Goal: Task Accomplishment & Management: Use online tool/utility

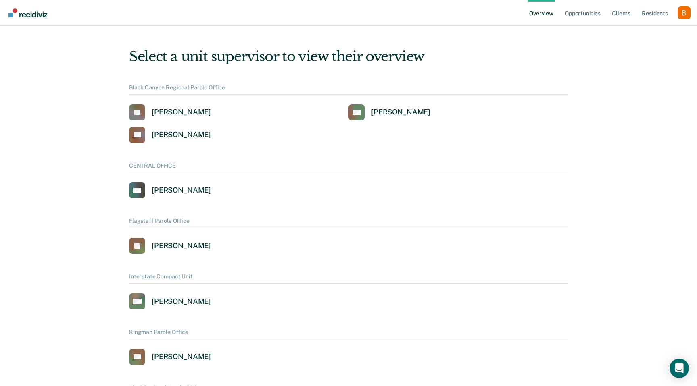
click at [689, 15] on div "Profile dropdown button" at bounding box center [684, 12] width 13 height 13
click at [643, 32] on link "Profile" at bounding box center [651, 32] width 65 height 7
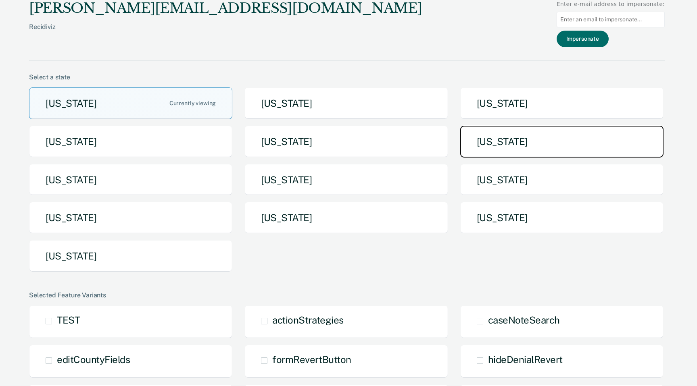
click at [502, 147] on button "[US_STATE]" at bounding box center [561, 142] width 203 height 32
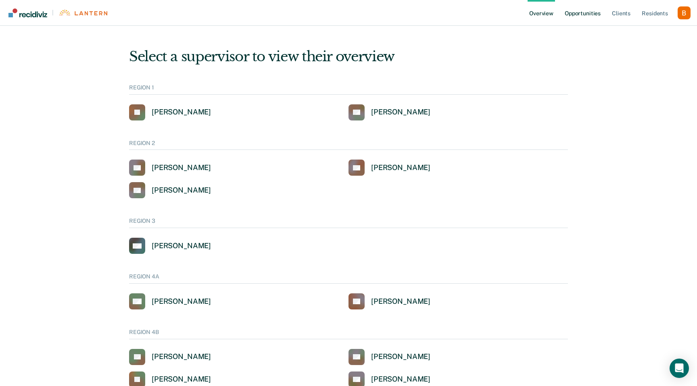
click at [588, 22] on link "Opportunities" at bounding box center [582, 13] width 39 height 26
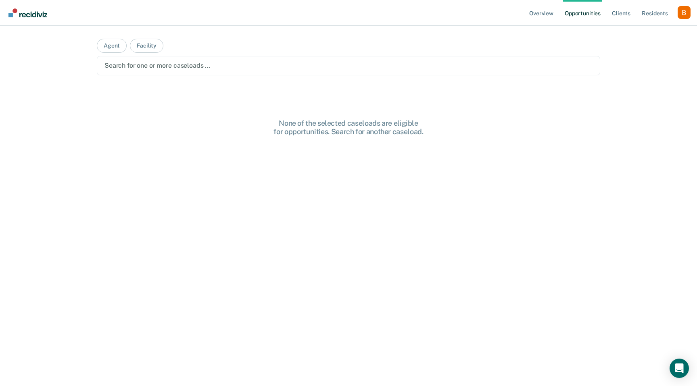
click at [206, 60] on div "Search for one or more caseloads …" at bounding box center [349, 65] width 490 height 11
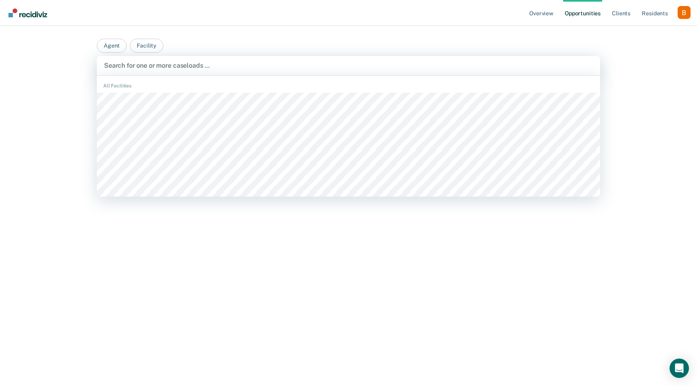
type input "u"
type input "ionia"
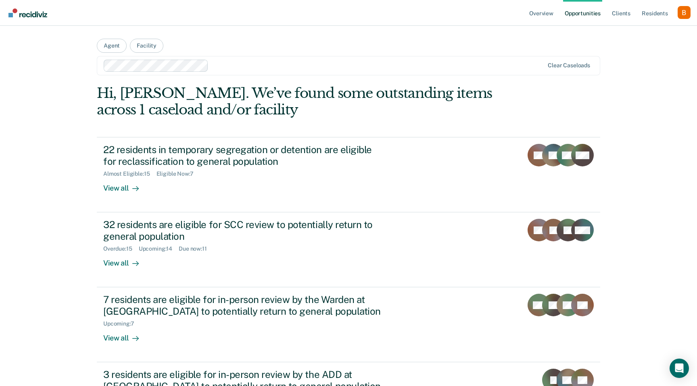
click at [244, 65] on div at bounding box center [378, 65] width 332 height 9
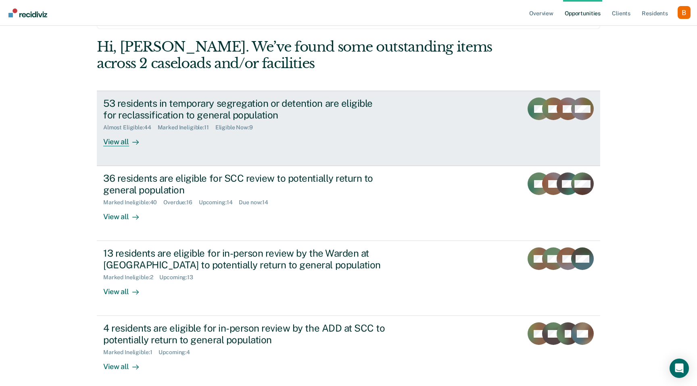
scroll to position [44, 0]
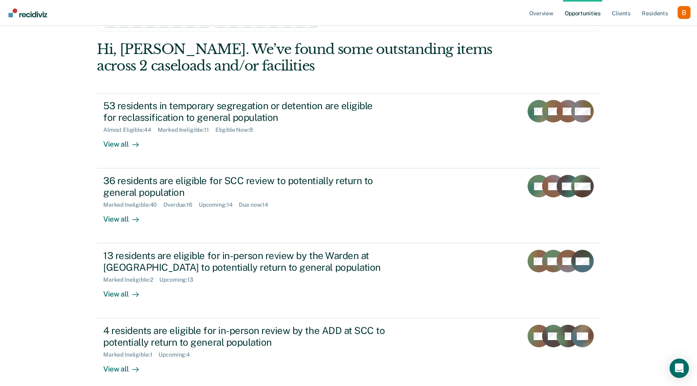
click at [86, 135] on div "Overview Opportunities Client s Resident s Profile How it works Log Out Agent F…" at bounding box center [348, 191] width 697 height 470
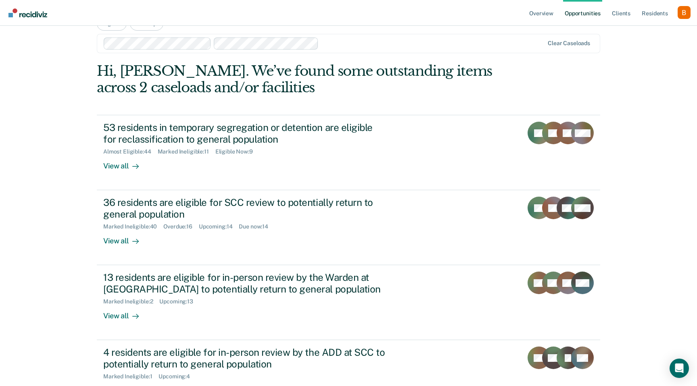
scroll to position [0, 0]
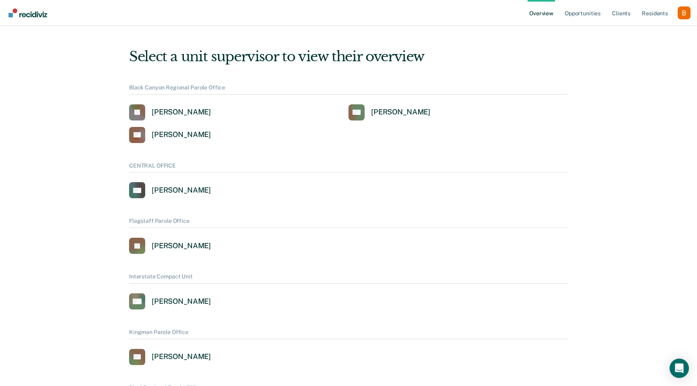
click at [680, 14] on div "Profile dropdown button" at bounding box center [684, 12] width 13 height 13
click at [654, 30] on link "Profile" at bounding box center [651, 32] width 65 height 7
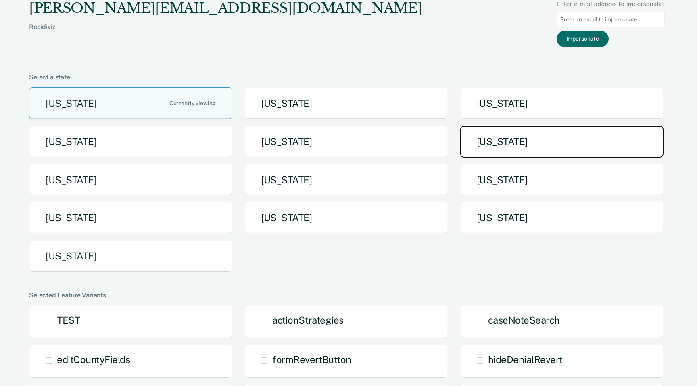
click at [504, 148] on button "[US_STATE]" at bounding box center [561, 142] width 203 height 32
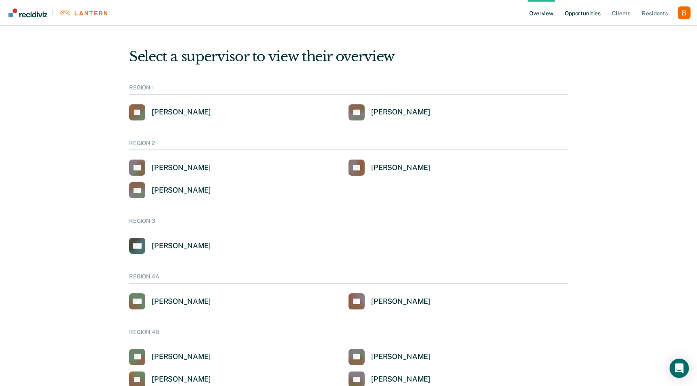
click at [589, 6] on link "Opportunities" at bounding box center [582, 13] width 39 height 26
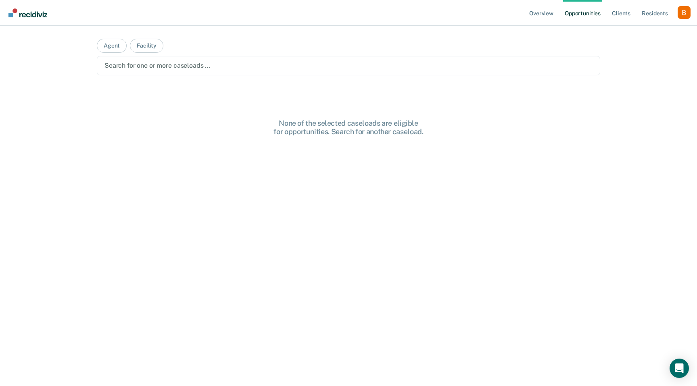
click at [231, 69] on div at bounding box center [348, 65] width 488 height 9
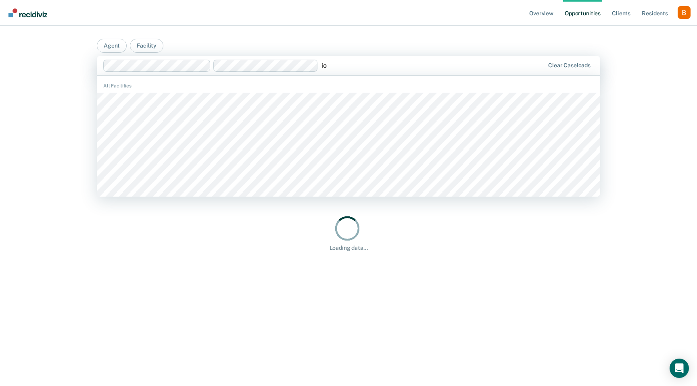
type input "io"
click at [341, 37] on main "Agent Facility BELLAMY CREEK CORRECTIONAL FACILITY, 1 of 32. 32 results availab…" at bounding box center [348, 196] width 523 height 341
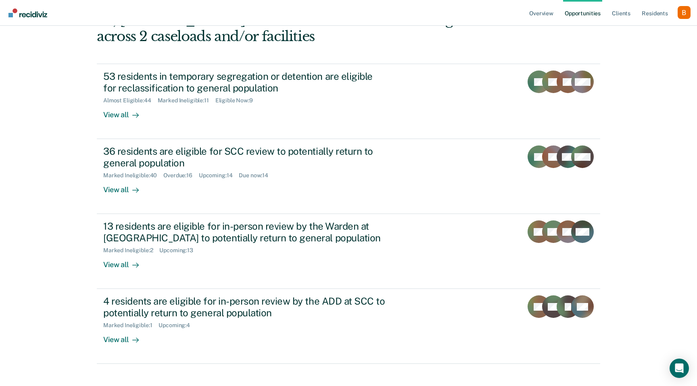
scroll to position [57, 0]
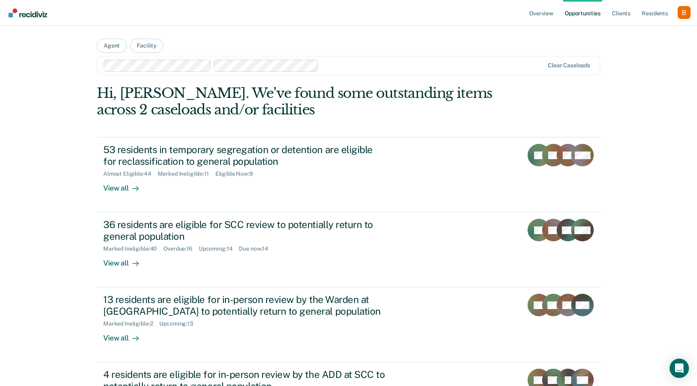
click at [682, 10] on div "Profile dropdown button" at bounding box center [684, 12] width 13 height 13
click at [636, 52] on link "Log Out" at bounding box center [651, 53] width 65 height 7
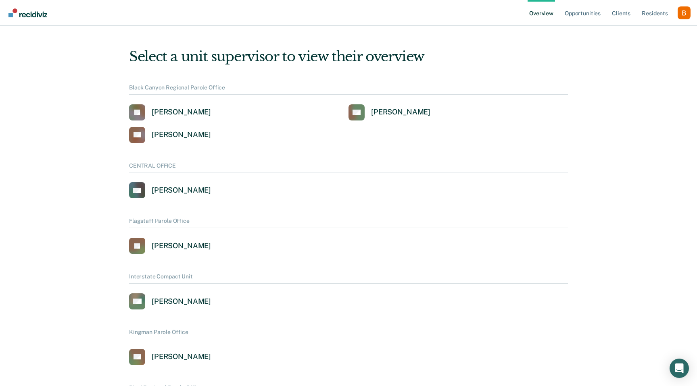
click at [684, 7] on div "Profile dropdown button" at bounding box center [684, 12] width 13 height 13
click at [632, 30] on link "Profile" at bounding box center [651, 32] width 65 height 7
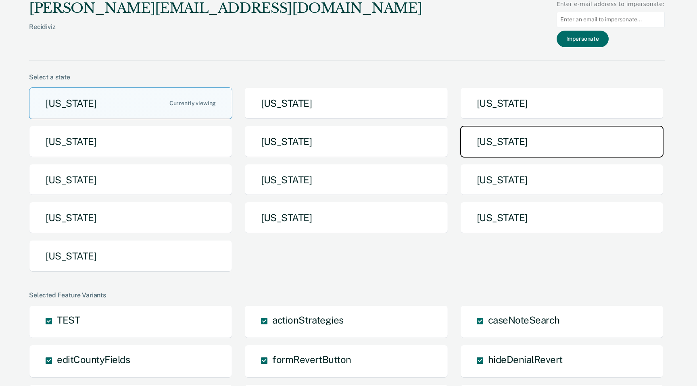
click at [488, 150] on button "Michigan" at bounding box center [561, 142] width 203 height 32
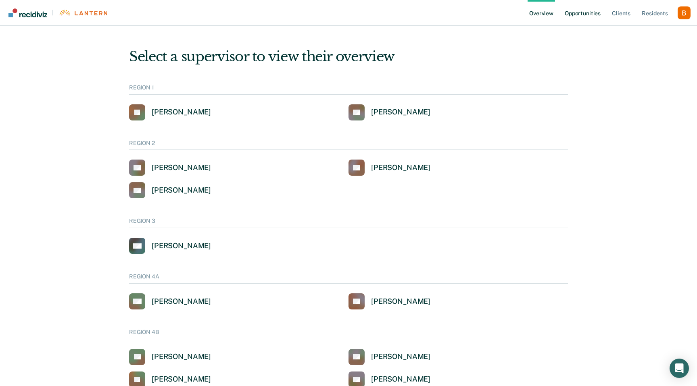
click at [583, 15] on link "Opportunities" at bounding box center [582, 13] width 39 height 26
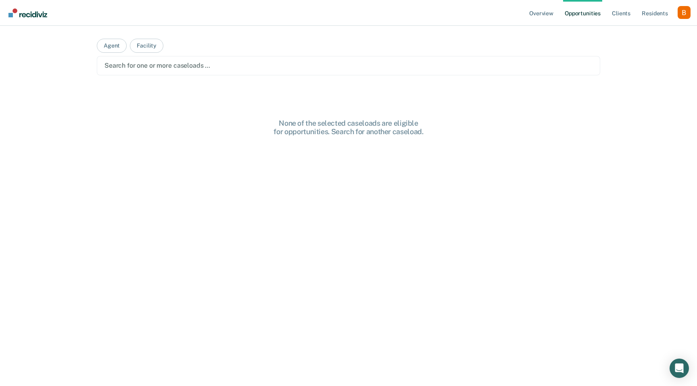
click at [231, 63] on div at bounding box center [348, 65] width 488 height 9
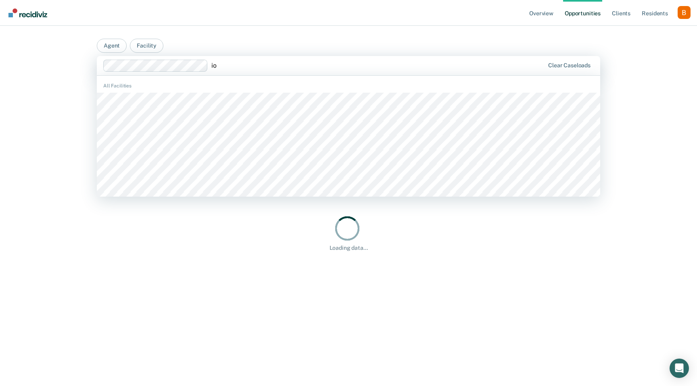
type input "i"
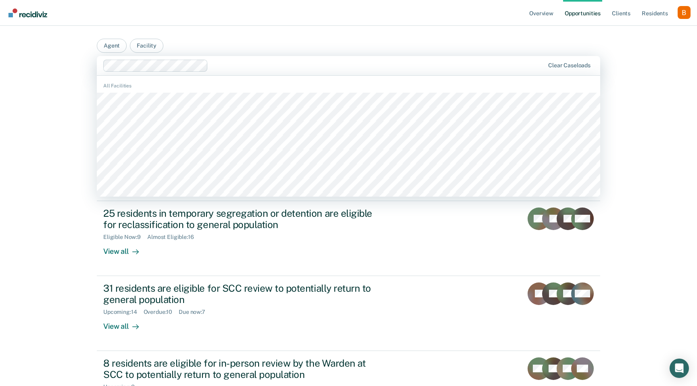
click at [217, 50] on main "Agent Facility ALGER CORRECTIONAL FACILITY, 1 of 904. 904 results available. Us…" at bounding box center [348, 270] width 523 height 489
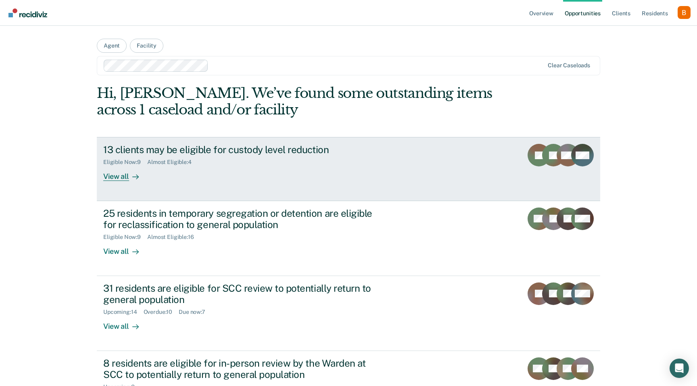
click at [215, 153] on div "13 clients may be eligible for custody level reduction" at bounding box center [244, 150] width 283 height 12
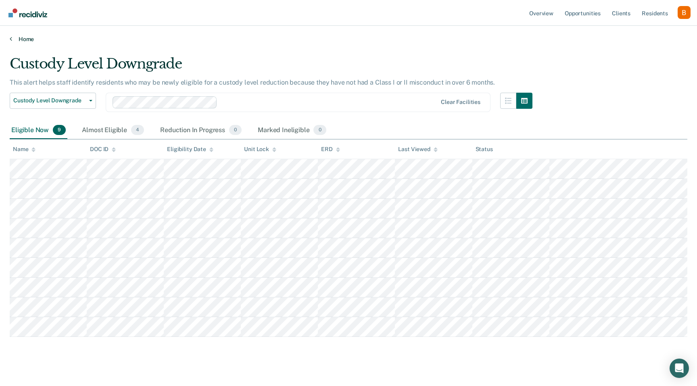
click at [15, 41] on link "Home" at bounding box center [349, 39] width 678 height 7
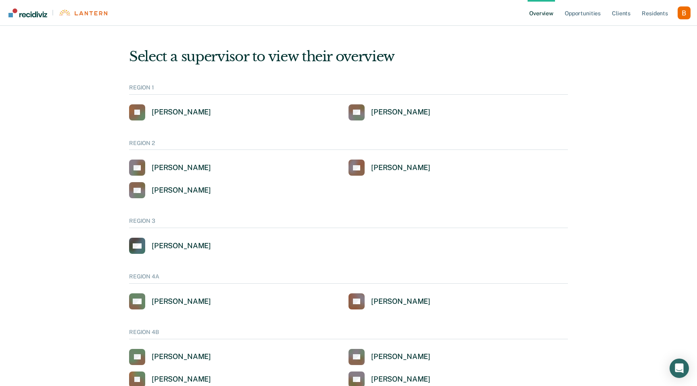
click at [683, 16] on div "Profile dropdown button" at bounding box center [684, 12] width 13 height 13
click at [586, 13] on link "Opportunities" at bounding box center [582, 13] width 39 height 26
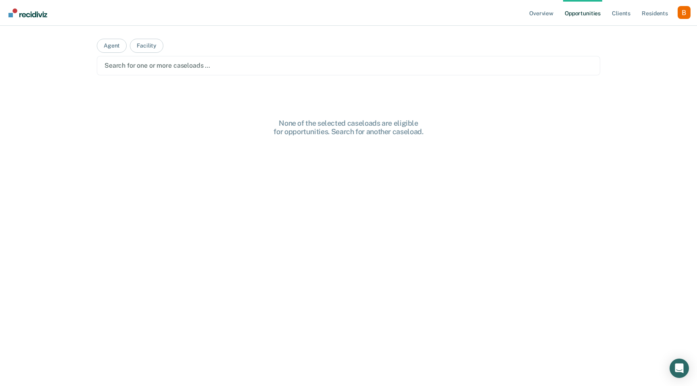
click at [207, 67] on div at bounding box center [348, 65] width 488 height 9
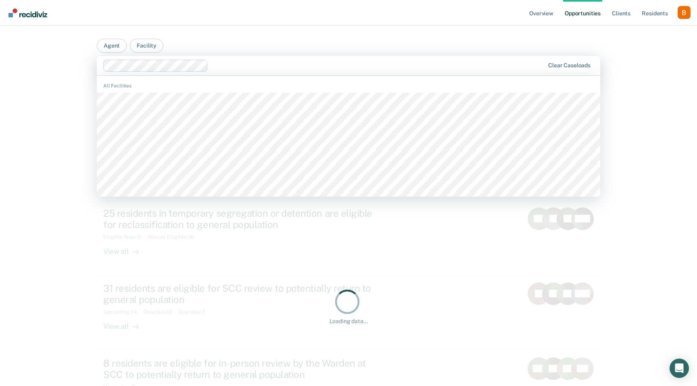
click at [58, 138] on div "Overview Opportunities Client s Resident s Profile How it works Log Out Agent F…" at bounding box center [348, 267] width 697 height 534
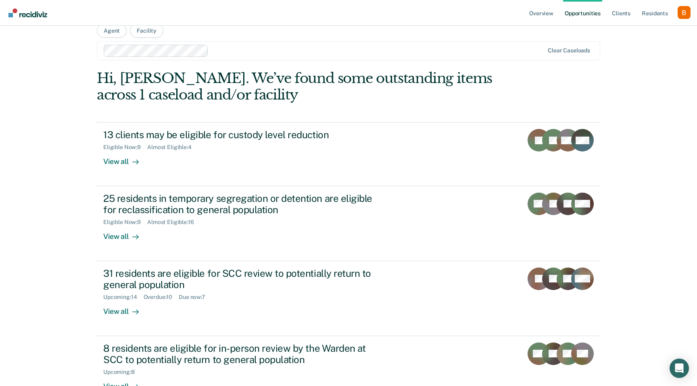
scroll to position [16, 0]
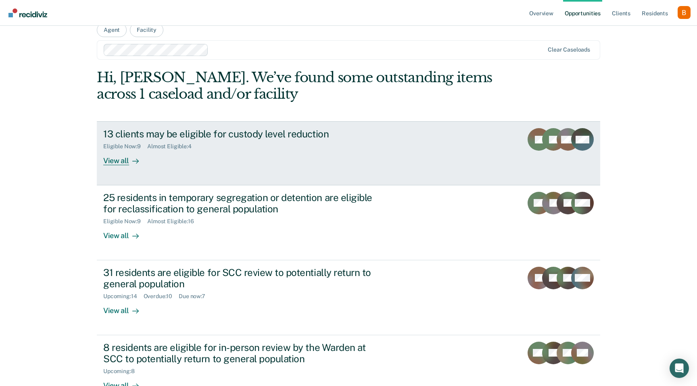
click at [163, 131] on div "13 clients may be eligible for custody level reduction" at bounding box center [244, 134] width 283 height 12
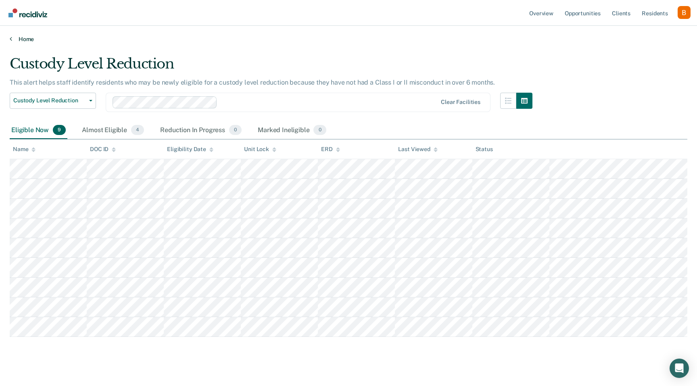
click at [21, 36] on link "Home" at bounding box center [349, 39] width 678 height 7
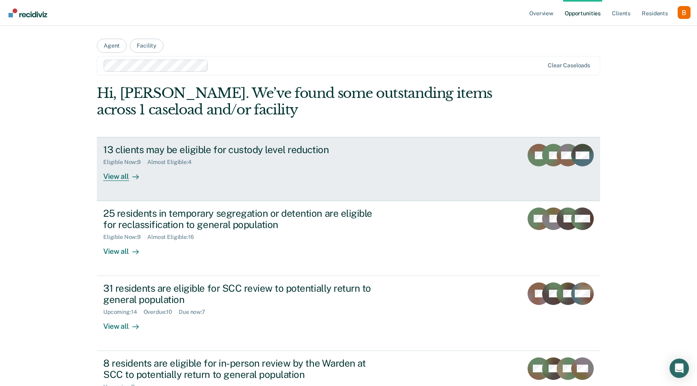
click at [168, 153] on div "13 clients may be eligible for custody level reduction" at bounding box center [244, 150] width 283 height 12
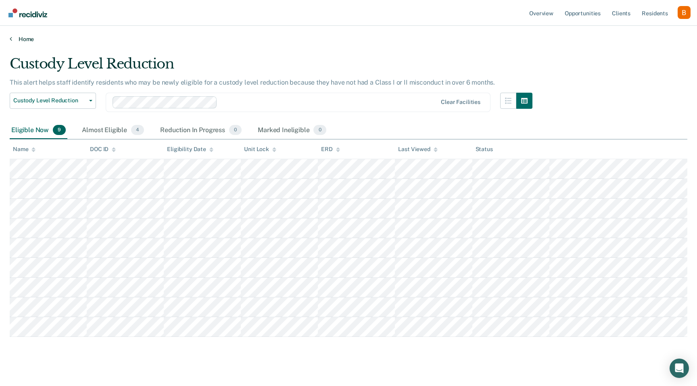
click at [22, 38] on link "Home" at bounding box center [349, 39] width 678 height 7
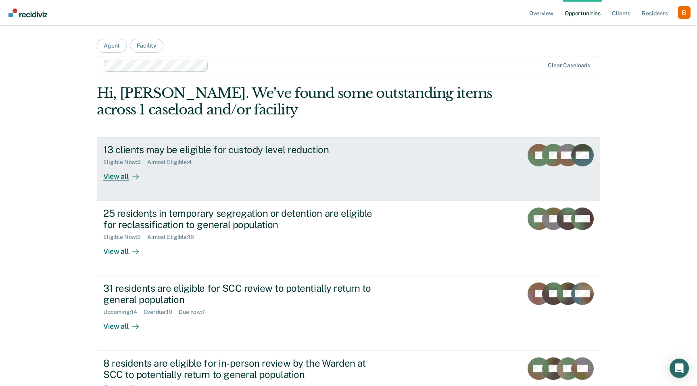
click at [121, 173] on div "View all" at bounding box center [125, 174] width 45 height 16
